Goal: Transaction & Acquisition: Purchase product/service

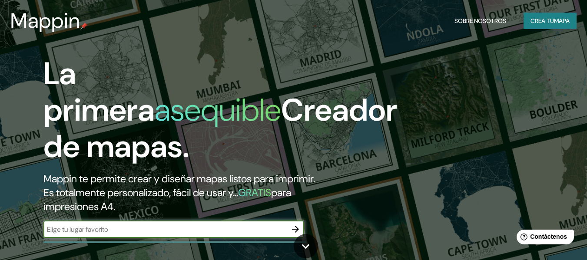
click at [234, 226] on input "text" at bounding box center [164, 230] width 243 height 10
type input "mocoa"
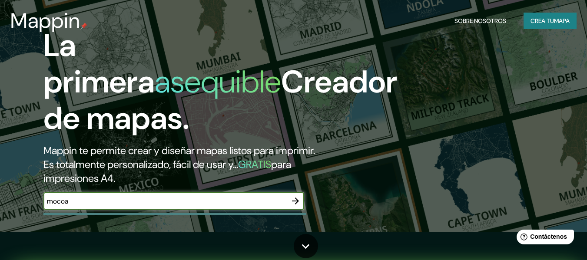
scroll to position [43, 0]
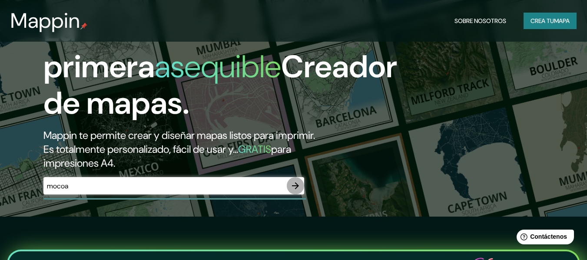
click at [298, 194] on button "button" at bounding box center [295, 185] width 17 height 17
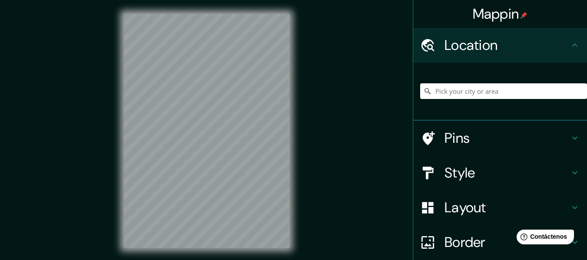
click at [297, 188] on div at bounding box center [206, 131] width 193 height 262
click at [447, 91] on input "Elige tu ciudad o zona" at bounding box center [503, 91] width 167 height 16
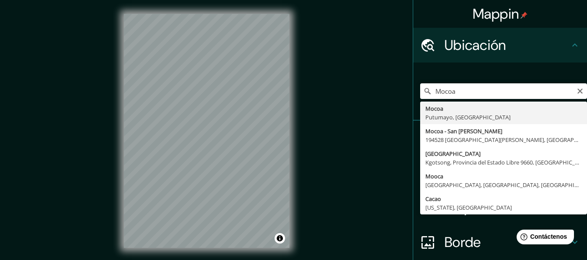
type input "Mocoa, [GEOGRAPHIC_DATA], [GEOGRAPHIC_DATA]"
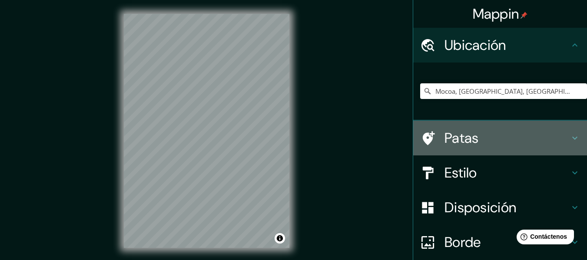
click at [484, 134] on h4 "Patas" at bounding box center [507, 137] width 125 height 17
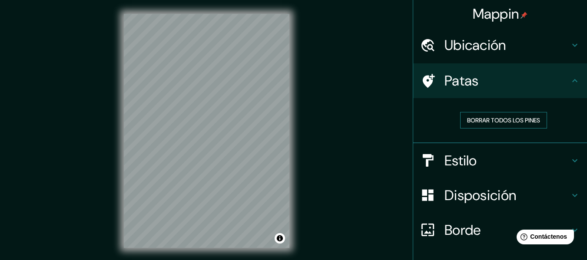
click at [511, 123] on font "Borrar todos los pines" at bounding box center [503, 120] width 73 height 8
click at [527, 87] on h4 "Patas" at bounding box center [507, 80] width 125 height 17
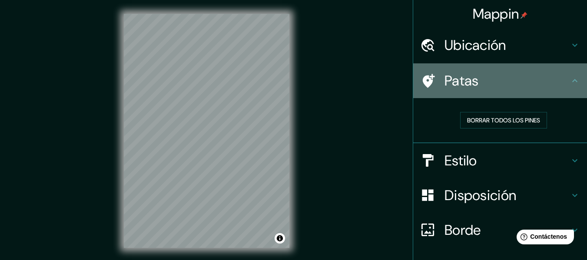
click at [571, 77] on icon at bounding box center [575, 81] width 10 height 10
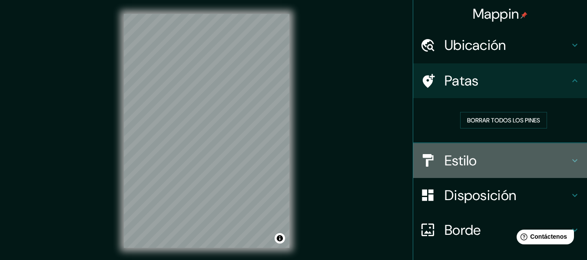
click at [571, 162] on icon at bounding box center [575, 161] width 10 height 10
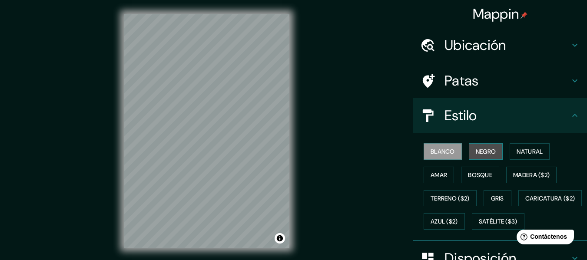
click at [484, 147] on font "Negro" at bounding box center [486, 151] width 20 height 11
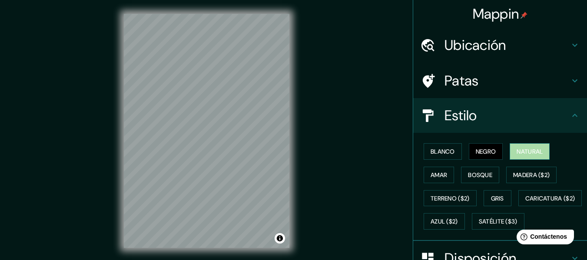
click at [534, 150] on font "Natural" at bounding box center [530, 152] width 26 height 8
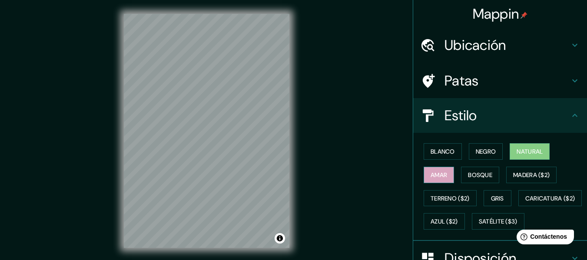
click at [445, 174] on button "Amar" at bounding box center [439, 175] width 30 height 17
click at [468, 174] on font "Bosque" at bounding box center [480, 175] width 24 height 8
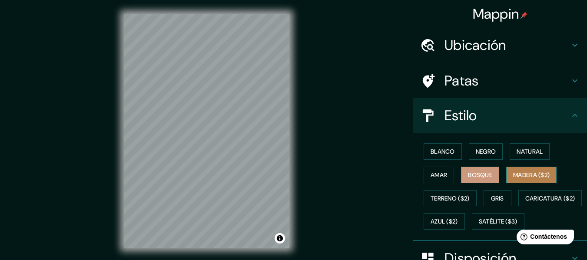
click at [535, 174] on font "Madera ($2)" at bounding box center [531, 175] width 36 height 8
click at [487, 178] on font "Bosque" at bounding box center [480, 175] width 24 height 8
click at [499, 198] on font "Gris" at bounding box center [497, 199] width 13 height 8
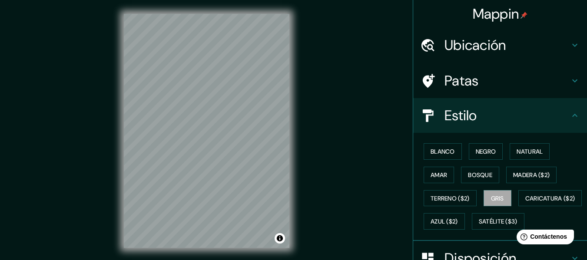
scroll to position [43, 0]
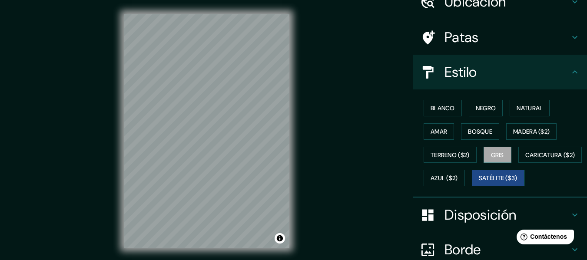
click at [479, 182] on font "Satélite ($3)" at bounding box center [498, 179] width 39 height 8
click at [480, 132] on font "Bosque" at bounding box center [480, 132] width 24 height 8
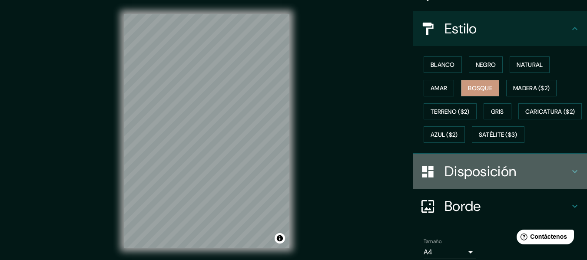
click at [495, 189] on div "Disposición" at bounding box center [500, 171] width 174 height 35
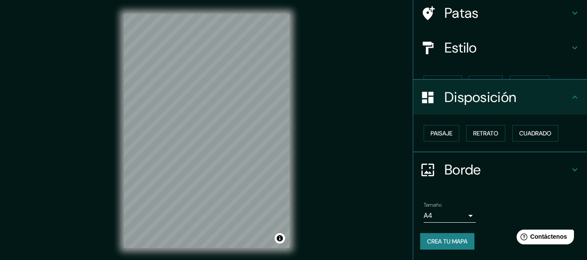
scroll to position [53, 0]
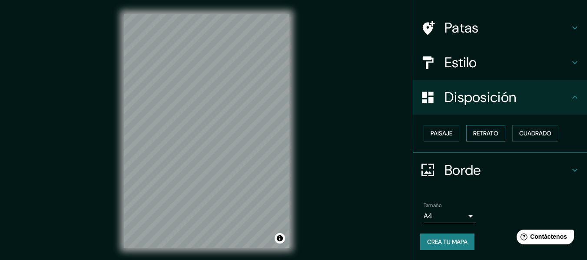
click at [496, 139] on button "Retrato" at bounding box center [485, 133] width 39 height 17
click at [528, 136] on font "Cuadrado" at bounding box center [535, 133] width 32 height 8
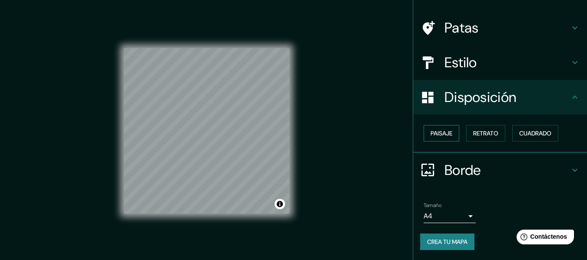
click at [439, 136] on font "Paisaje" at bounding box center [442, 133] width 22 height 8
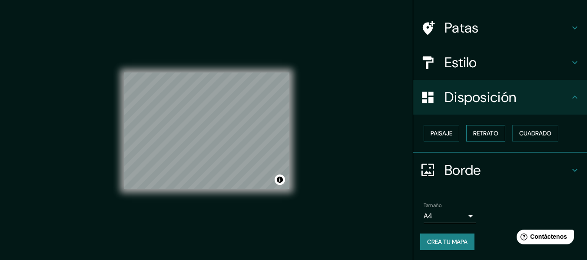
click at [484, 131] on font "Retrato" at bounding box center [485, 133] width 25 height 8
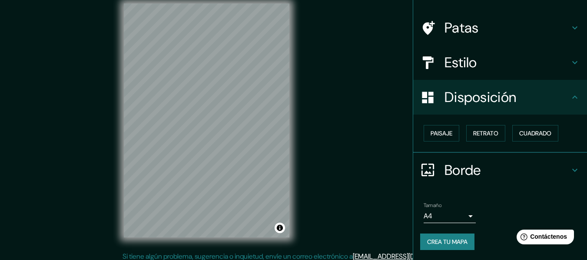
scroll to position [16, 0]
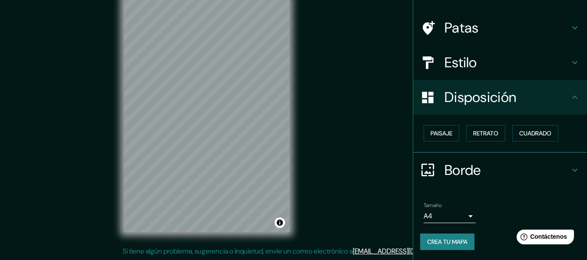
click at [465, 213] on body "Mappin Ubicación Mocoa, [GEOGRAPHIC_DATA], [GEOGRAPHIC_DATA] Patas Estilo Dispo…" at bounding box center [293, 114] width 587 height 260
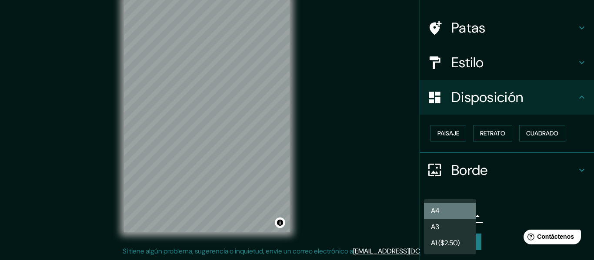
click at [471, 205] on li "A4" at bounding box center [450, 211] width 52 height 16
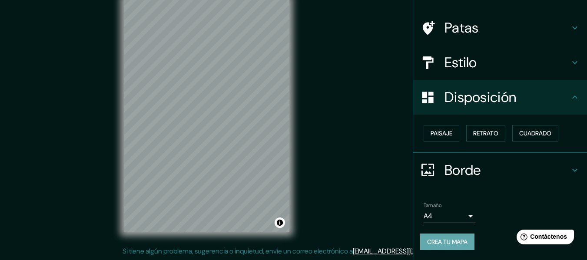
click at [453, 243] on font "Crea tu mapa" at bounding box center [447, 242] width 40 height 8
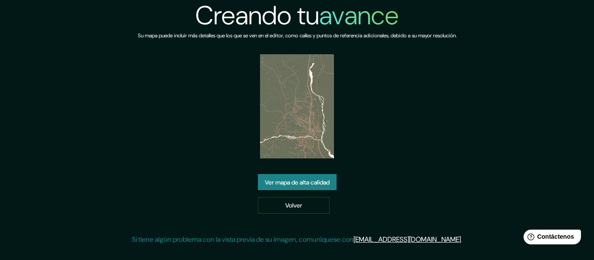
click at [295, 187] on font "Ver mapa de alta calidad" at bounding box center [297, 182] width 65 height 11
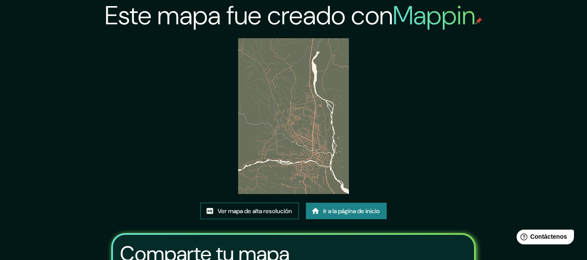
click at [257, 211] on font "Ver mapa de alta resolución" at bounding box center [255, 212] width 74 height 8
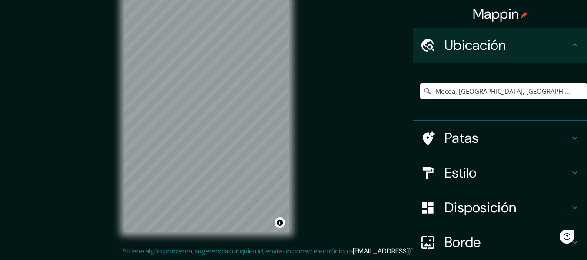
click at [514, 88] on input "Mocoa, [GEOGRAPHIC_DATA], [GEOGRAPHIC_DATA]" at bounding box center [503, 91] width 167 height 16
click at [551, 93] on input "Mocoa, [GEOGRAPHIC_DATA], [GEOGRAPHIC_DATA]" at bounding box center [503, 91] width 167 height 16
click at [534, 93] on input "Mocoa, [GEOGRAPHIC_DATA], [GEOGRAPHIC_DATA]" at bounding box center [503, 91] width 167 height 16
click at [521, 90] on input "Mocoa, [GEOGRAPHIC_DATA], [GEOGRAPHIC_DATA]" at bounding box center [503, 91] width 167 height 16
drag, startPoint x: 528, startPoint y: 93, endPoint x: 324, endPoint y: 97, distance: 204.3
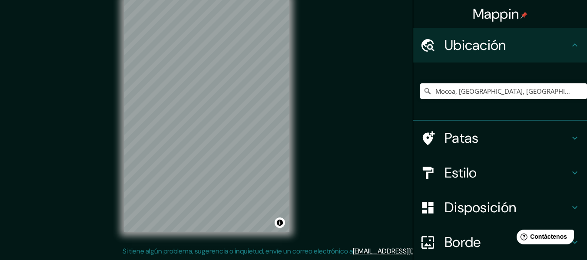
click at [324, 97] on div "Mappin Ubicación Mocoa, Putumayo, Colombia Patas Estilo Disposición Borde Elige…" at bounding box center [293, 122] width 587 height 276
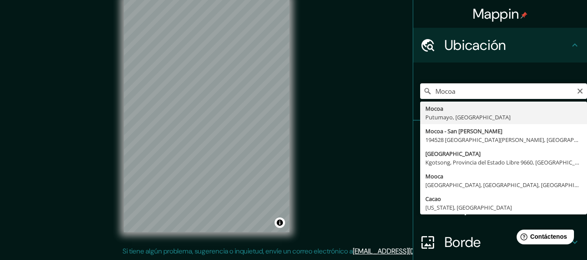
type input "Mocoa, [GEOGRAPHIC_DATA], [GEOGRAPHIC_DATA]"
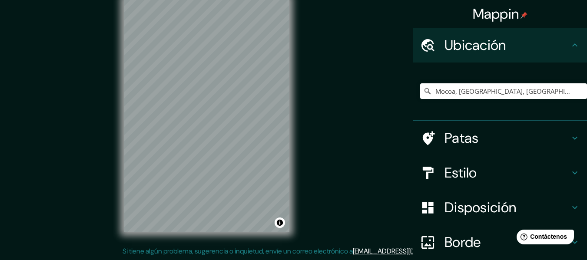
click at [486, 146] on h4 "Patas" at bounding box center [507, 137] width 125 height 17
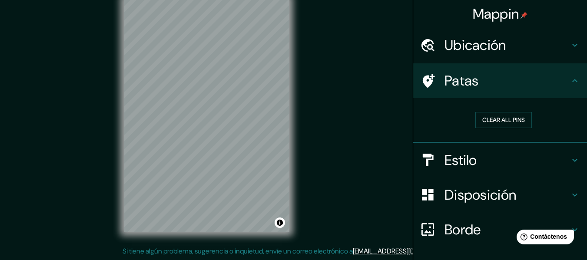
click at [483, 85] on h4 "Patas" at bounding box center [507, 80] width 125 height 17
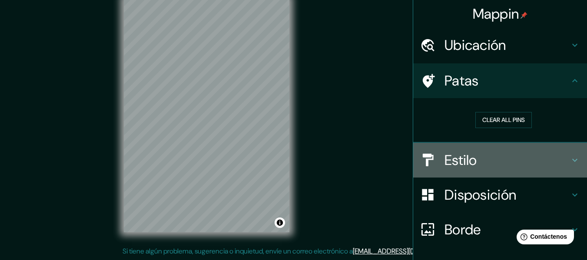
click at [458, 155] on font "Estilo" at bounding box center [461, 160] width 33 height 18
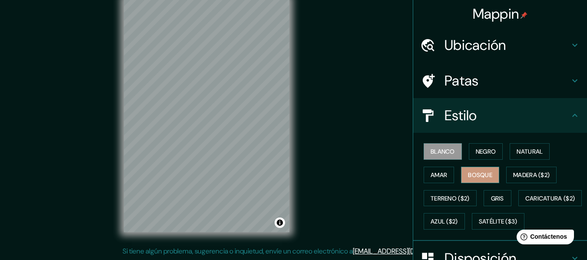
click at [471, 177] on font "Bosque" at bounding box center [480, 175] width 24 height 8
click at [480, 150] on font "Negro" at bounding box center [486, 152] width 20 height 8
click at [469, 174] on font "Bosque" at bounding box center [480, 175] width 24 height 8
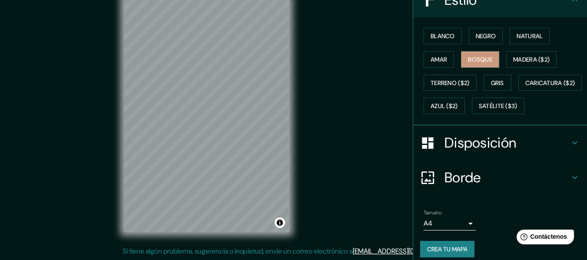
scroll to position [146, 0]
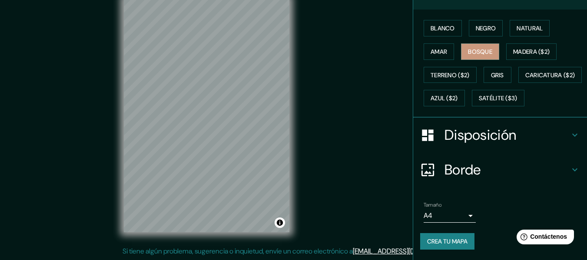
click at [465, 217] on body "Mappin Ubicación Mocoa, Putumayo, Colombia Patas Estilo Blanco Negro Natural Am…" at bounding box center [293, 114] width 587 height 260
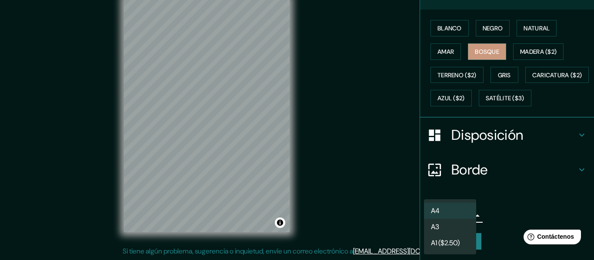
click at [467, 212] on li "A4" at bounding box center [450, 211] width 52 height 16
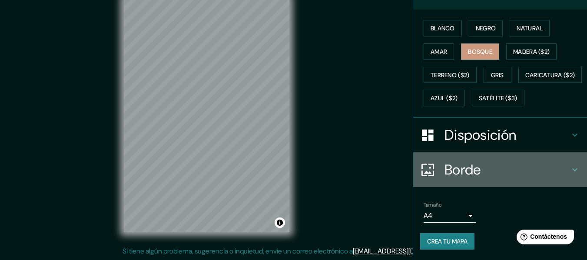
click at [513, 166] on h4 "Borde" at bounding box center [507, 169] width 125 height 17
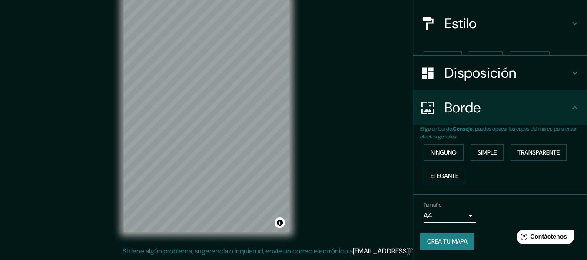
scroll to position [77, 0]
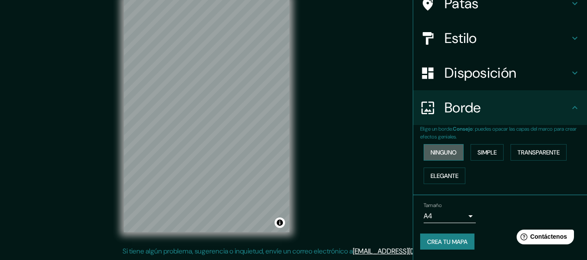
click at [444, 155] on font "Ninguno" at bounding box center [444, 153] width 26 height 8
click at [455, 178] on button "Elegante" at bounding box center [445, 176] width 42 height 17
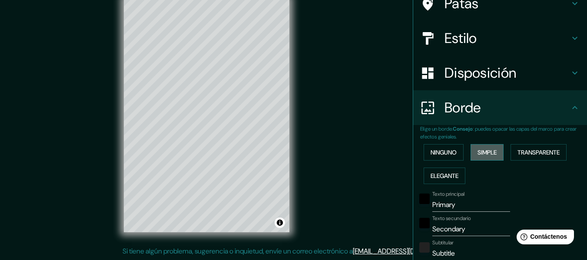
click at [478, 153] on font "Simple" at bounding box center [487, 153] width 19 height 8
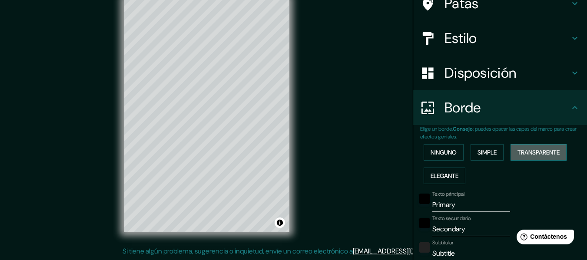
click at [528, 155] on font "Transparente" at bounding box center [539, 153] width 42 height 8
click at [448, 153] on font "Ninguno" at bounding box center [444, 153] width 26 height 8
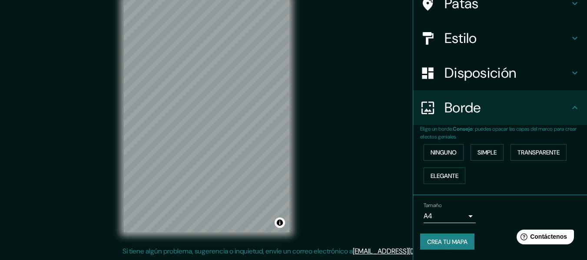
click at [510, 111] on h4 "Borde" at bounding box center [507, 107] width 125 height 17
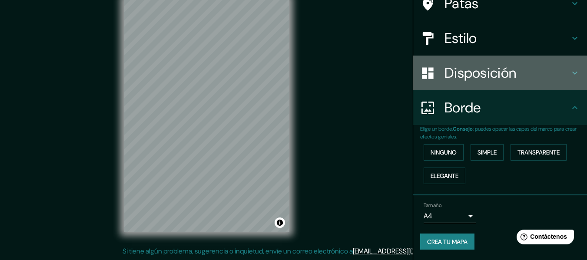
click at [509, 80] on font "Disposición" at bounding box center [481, 73] width 72 height 18
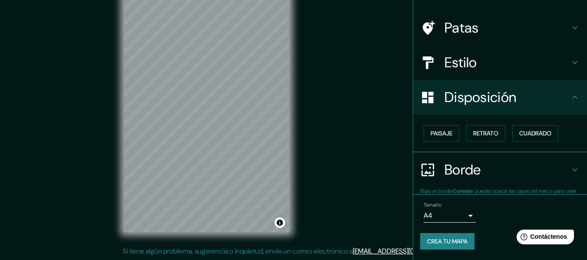
scroll to position [53, 0]
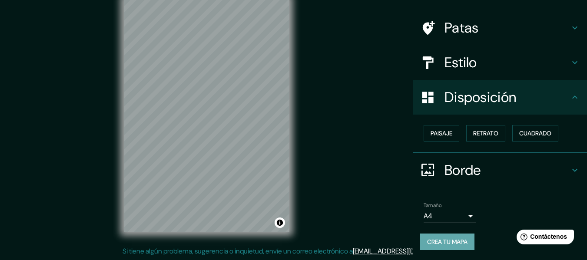
click at [444, 243] on font "Crea tu mapa" at bounding box center [447, 242] width 40 height 8
